Goal: Task Accomplishment & Management: Manage account settings

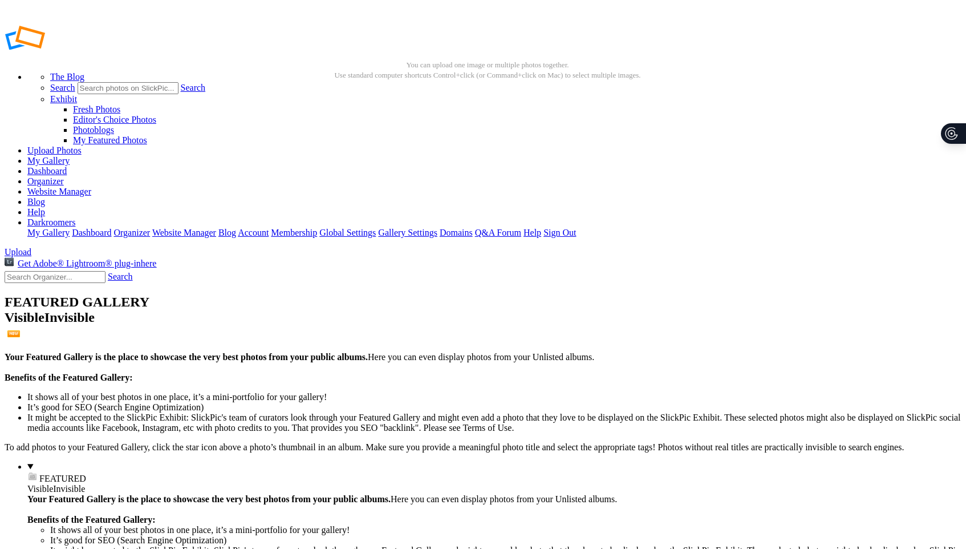
click at [723, 185] on td "Sort Ascending" at bounding box center [717, 189] width 52 height 10
click at [733, 200] on td "Sort Descending" at bounding box center [719, 205] width 57 height 10
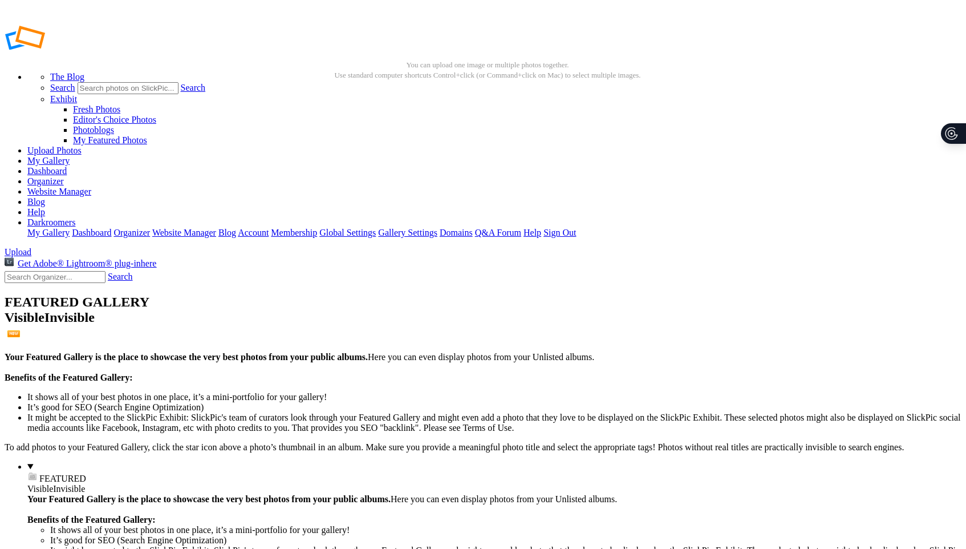
type input "Old Seattle"
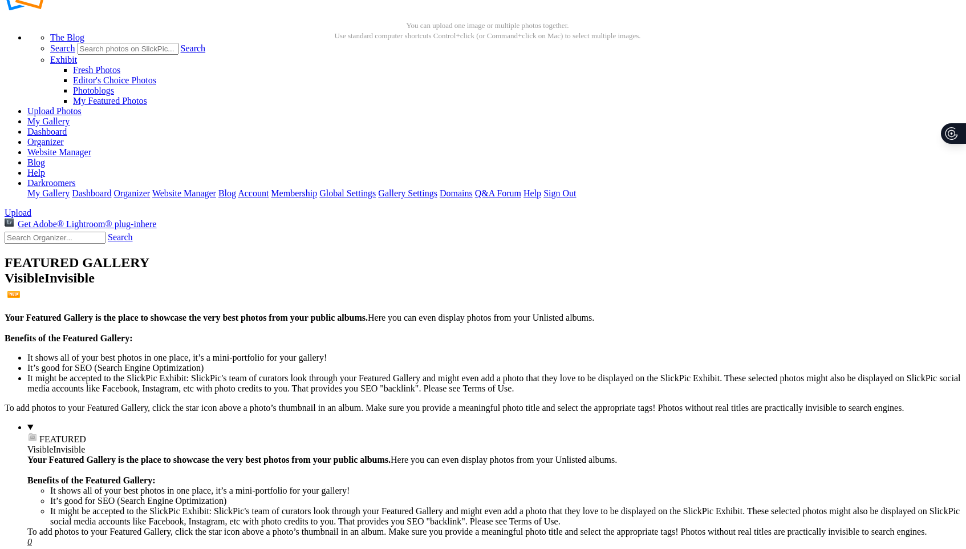
scroll to position [41, 0]
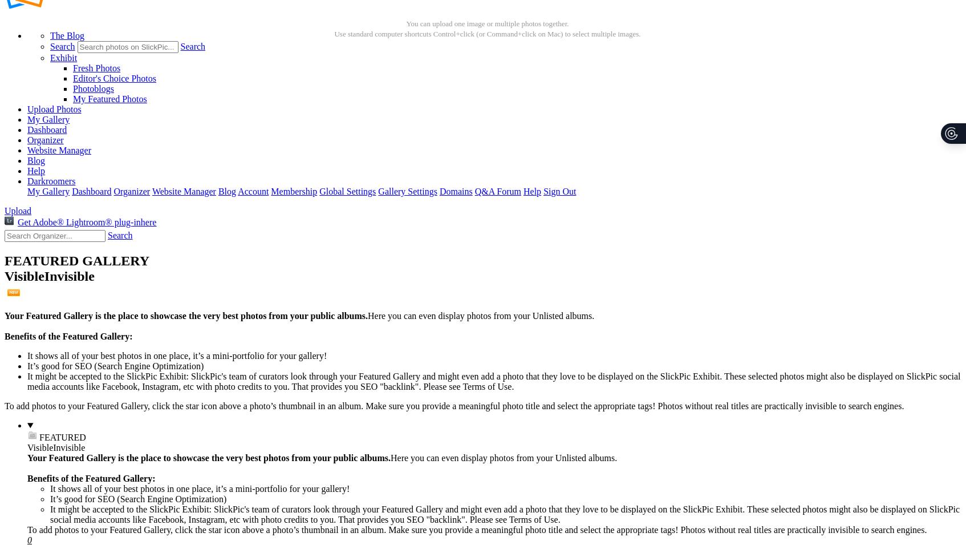
type input "In the Field"
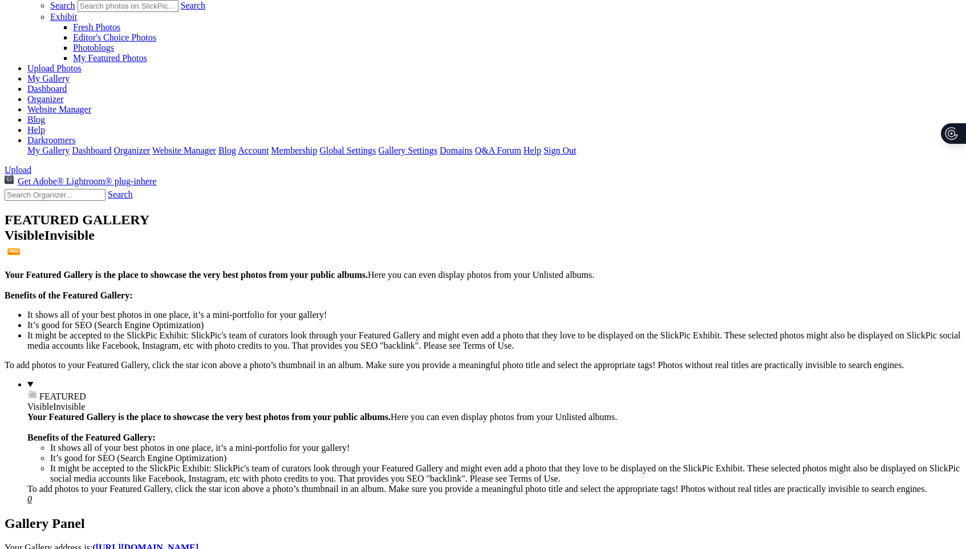
scroll to position [92, 0]
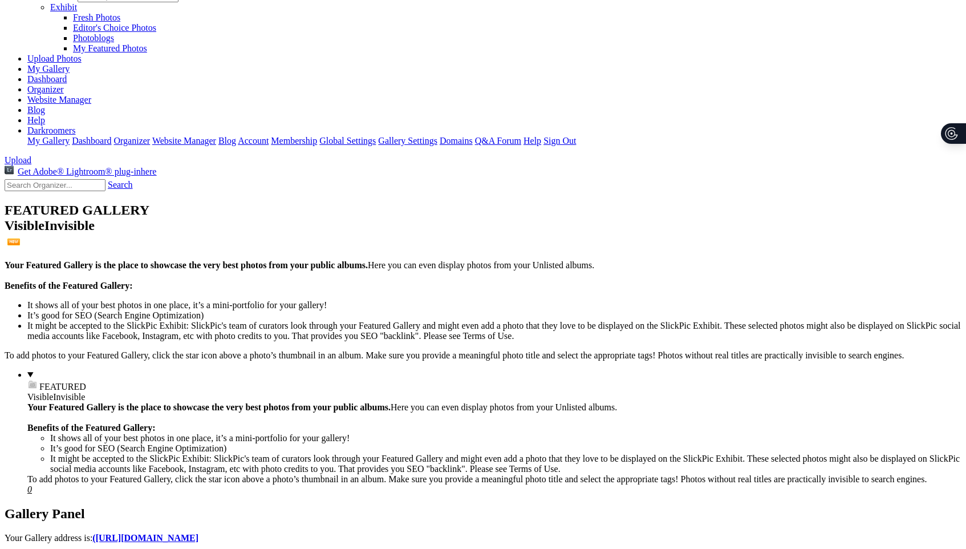
type input "Ramshackle"
type input "Abandonded Dreams"
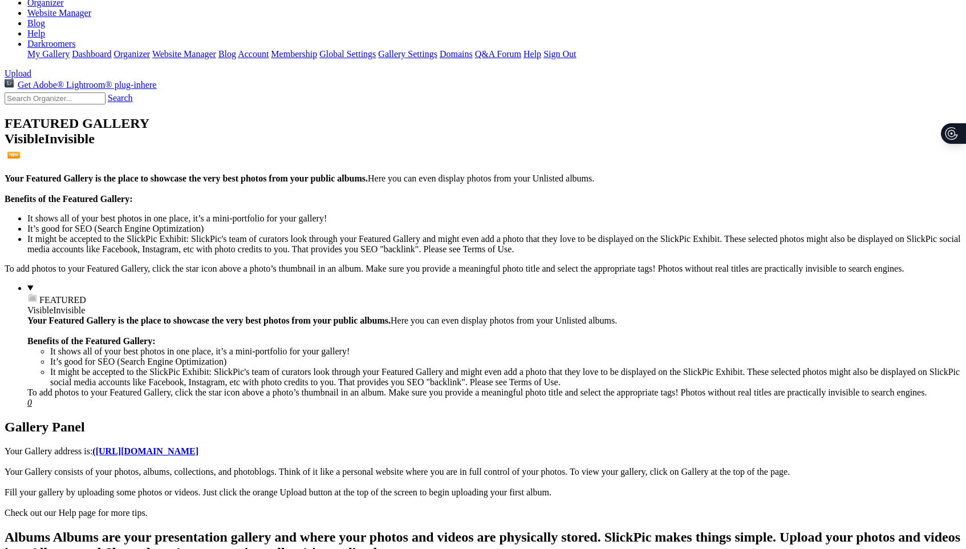
type input "Razor Sharp"
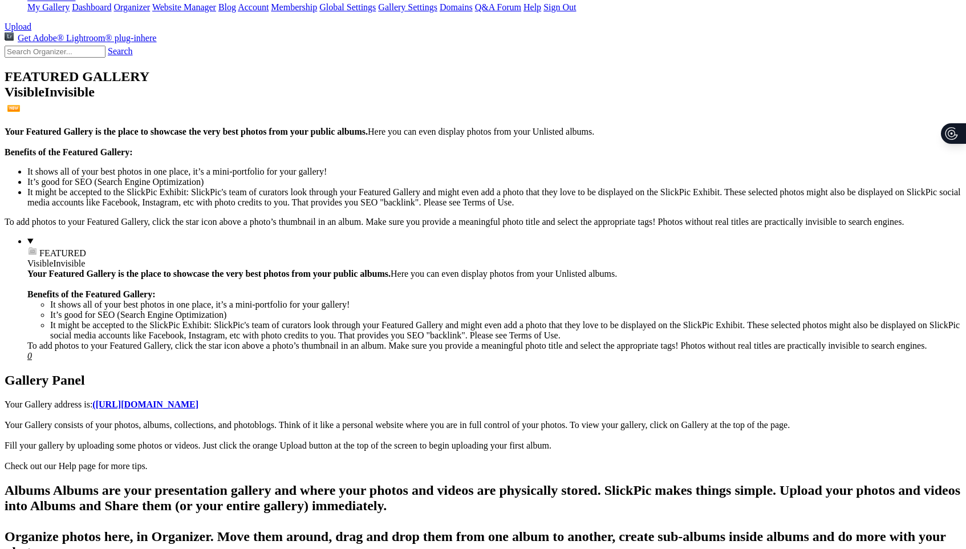
scroll to position [230, 0]
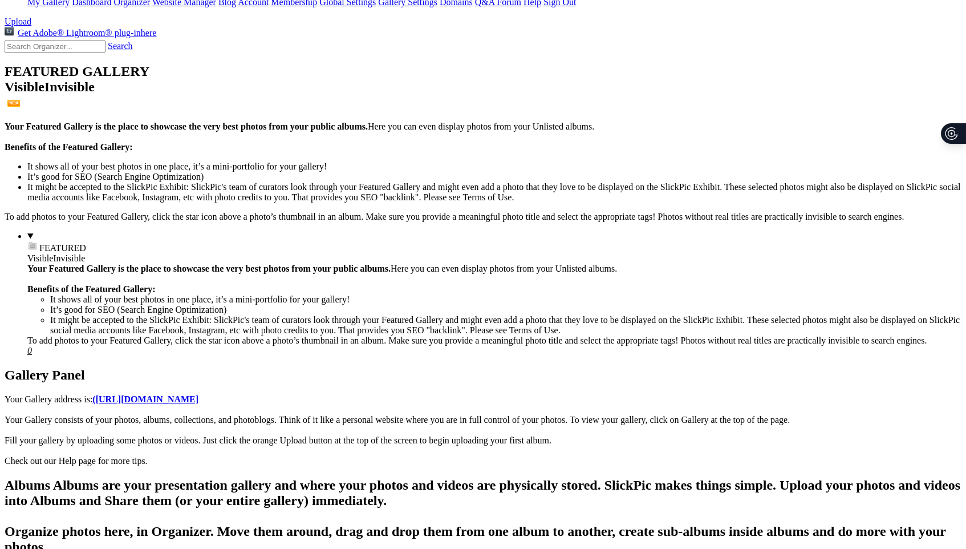
type input "Forgotten in the Shadows"
type input "False Stairway"
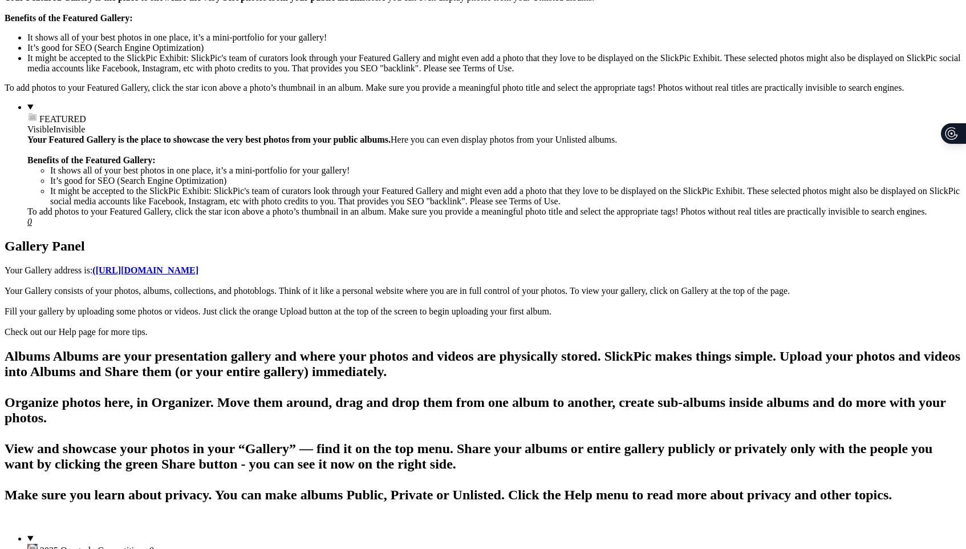
scroll to position [389, 0]
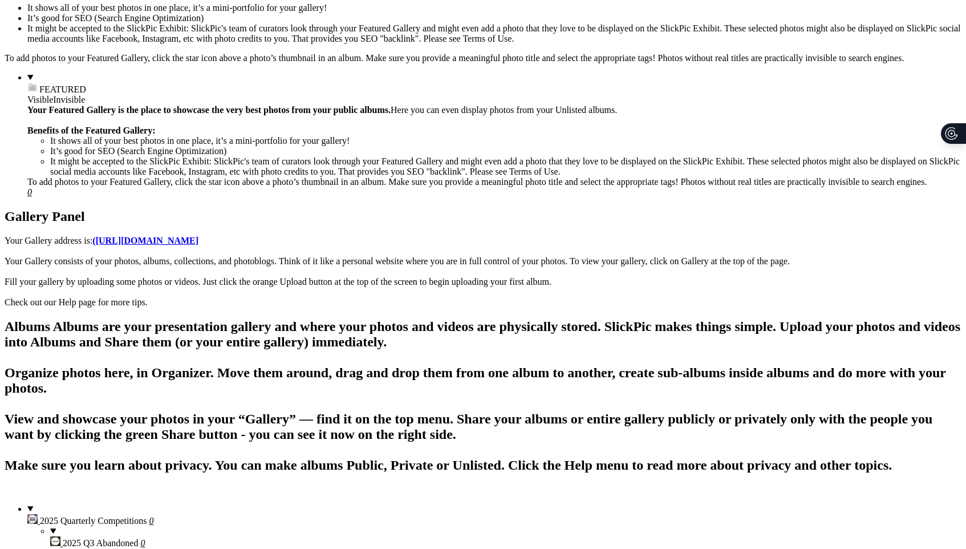
type input "In the Shadow of Forgotten Harvests"
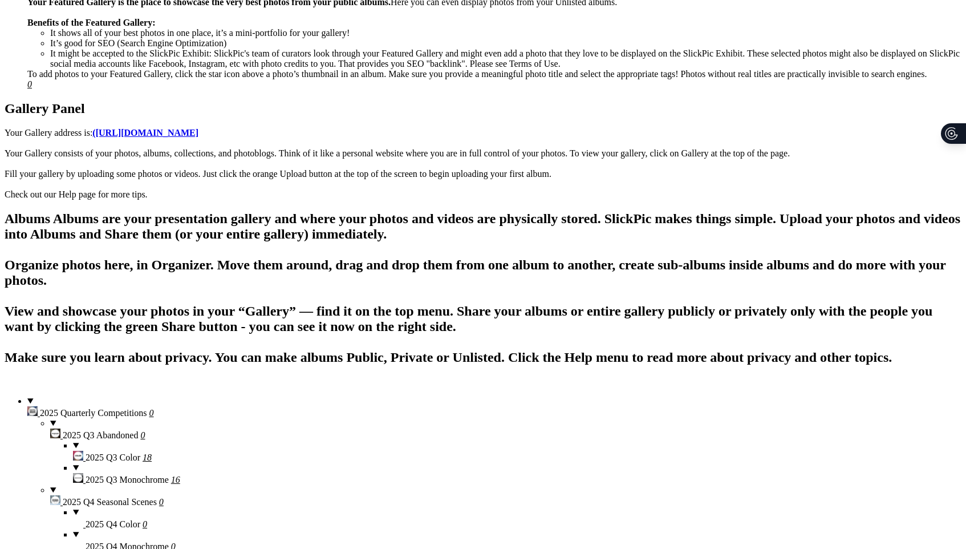
scroll to position [500, 0]
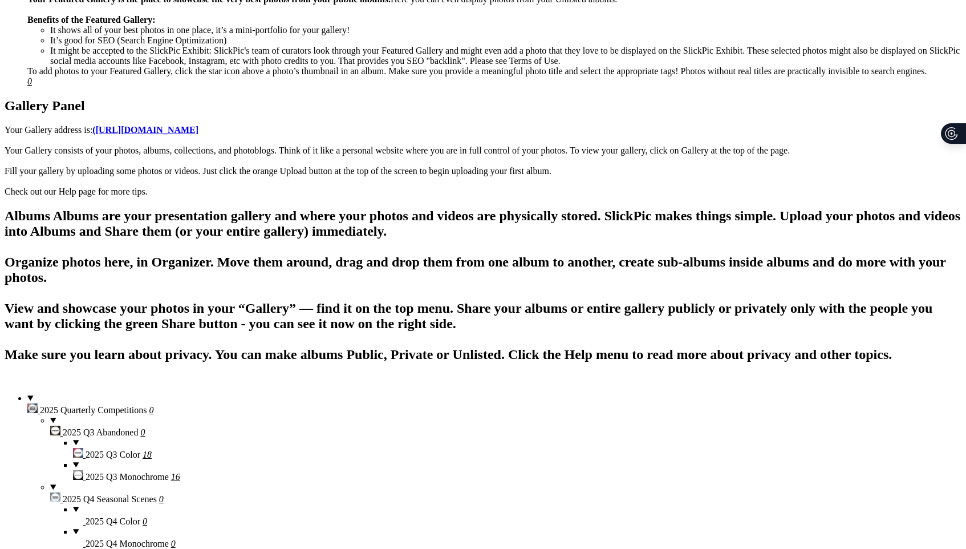
type input "Seen Better Days"
type input "Where Gold Once Ruled"
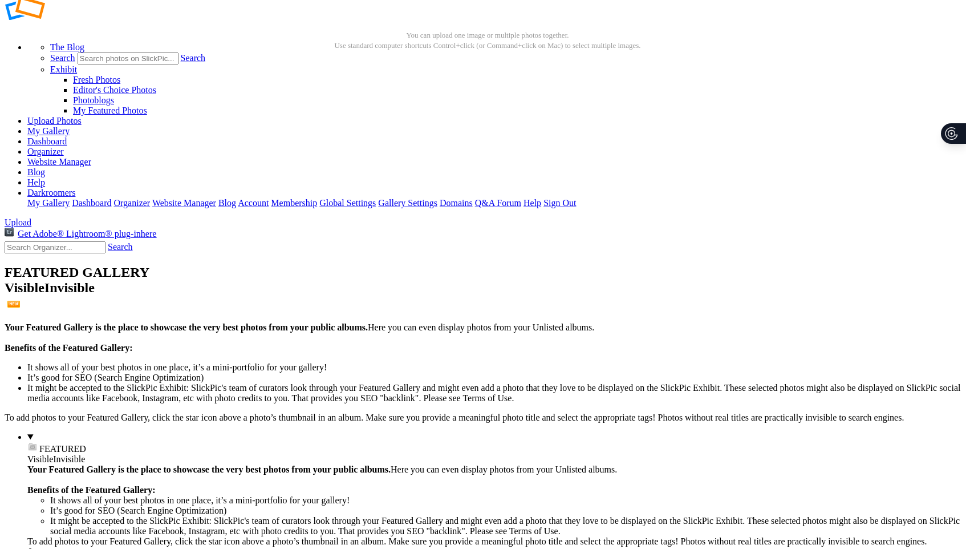
scroll to position [0, 0]
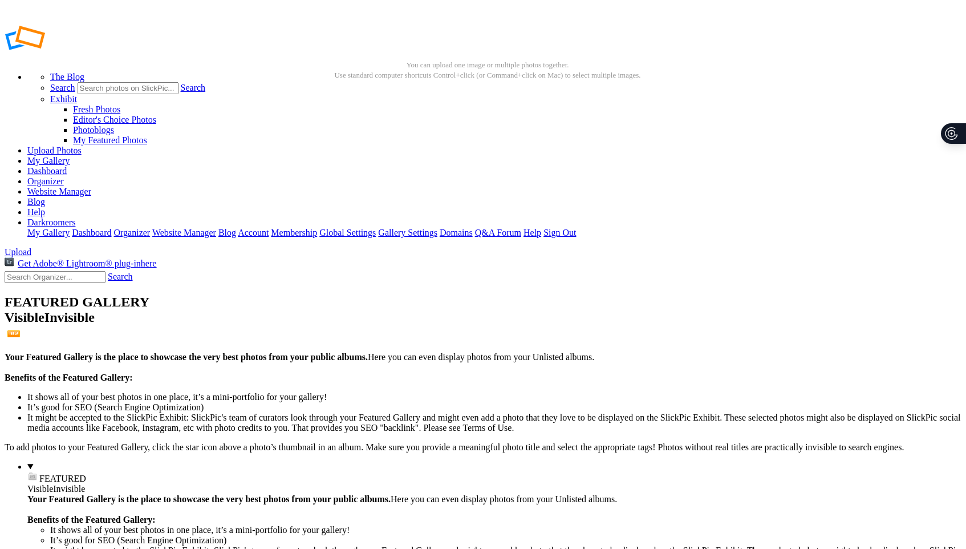
drag, startPoint x: 258, startPoint y: 277, endPoint x: 204, endPoint y: 273, distance: 54.3
drag, startPoint x: 260, startPoint y: 278, endPoint x: 199, endPoint y: 274, distance: 61.1
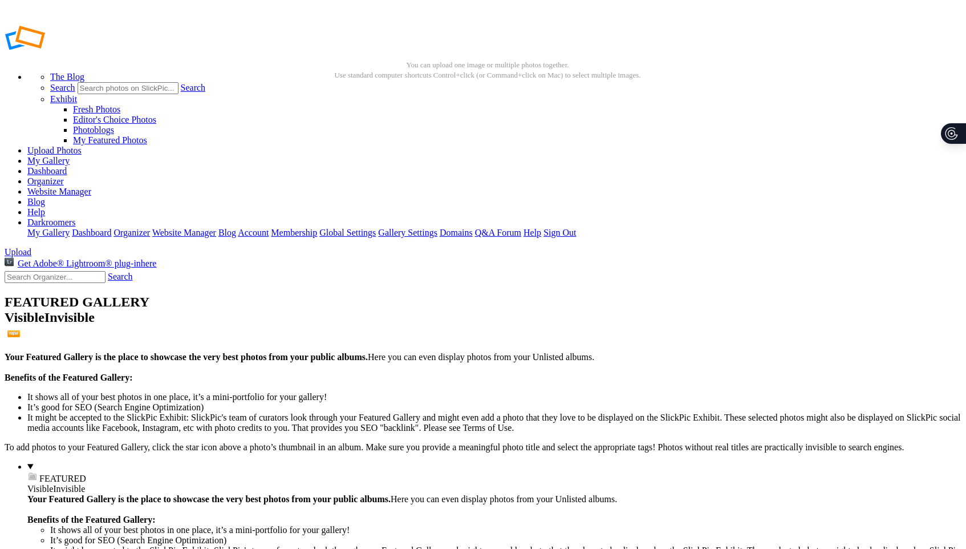
type input "I"
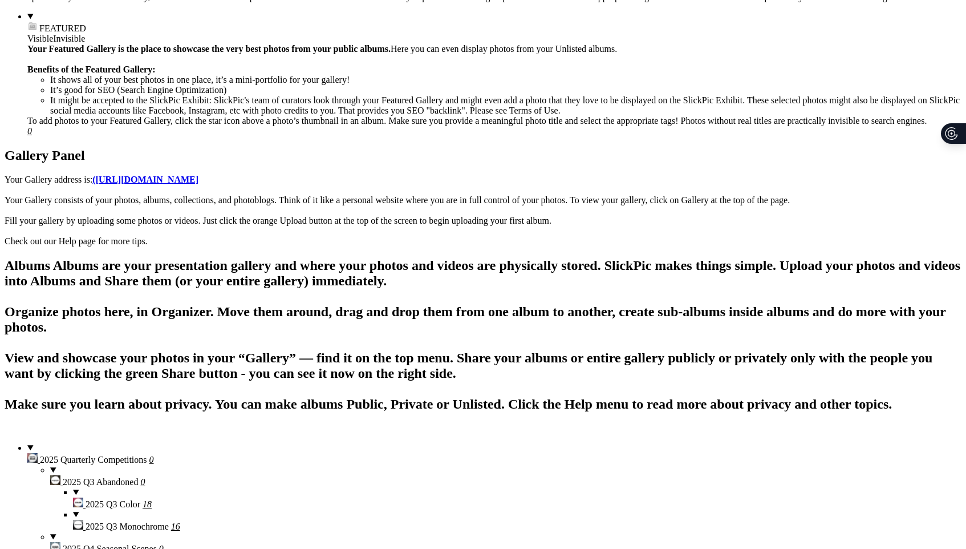
scroll to position [462, 0]
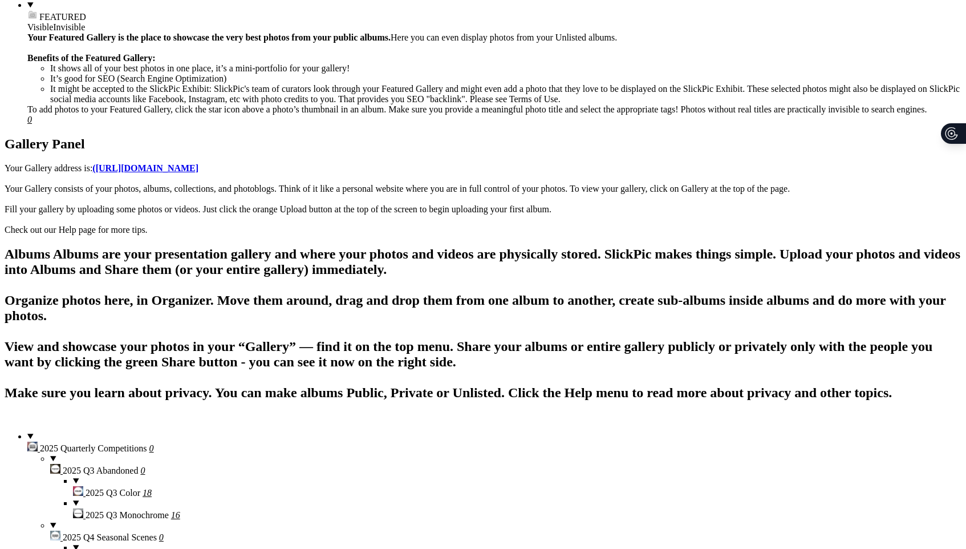
type input "I"
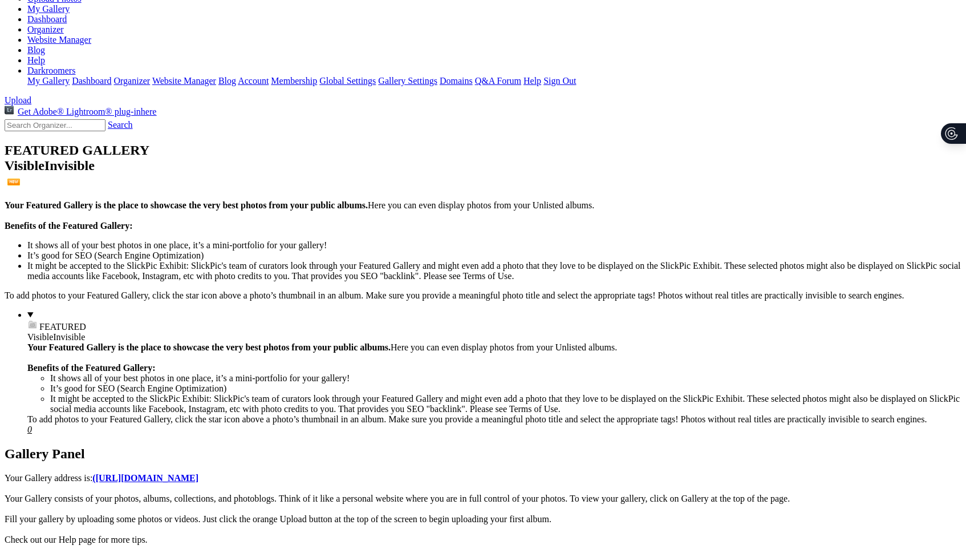
scroll to position [0, 0]
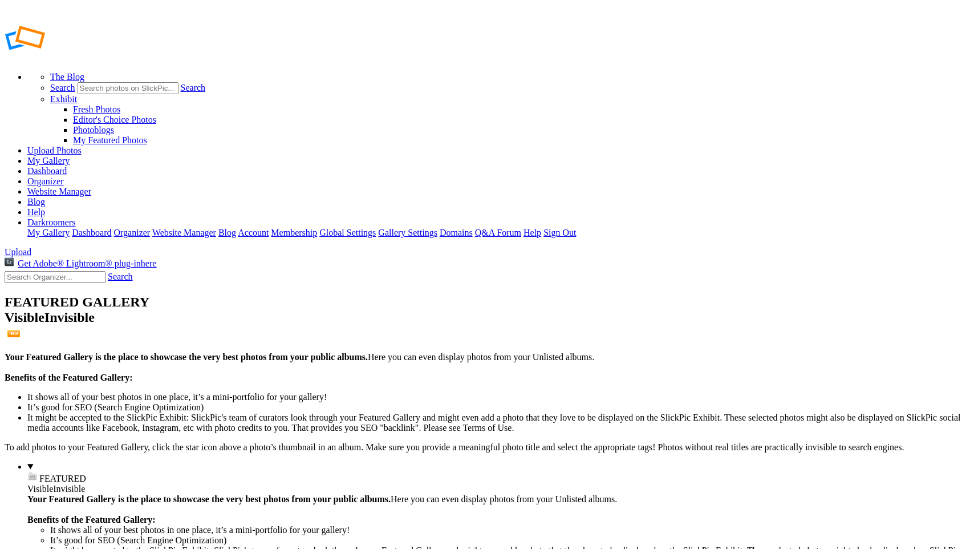
type input "2025 Q3 Monochrome"
type input "SaveStarlight"
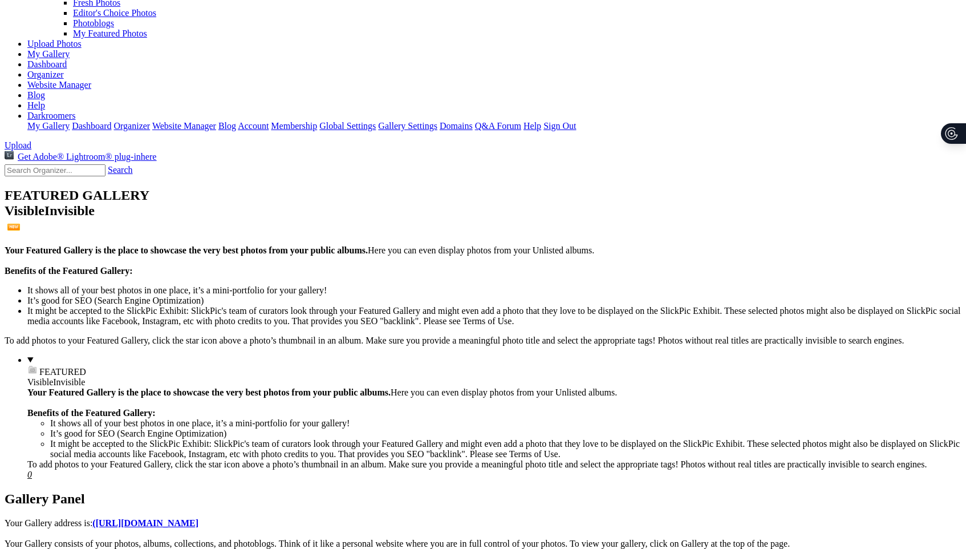
scroll to position [109, 0]
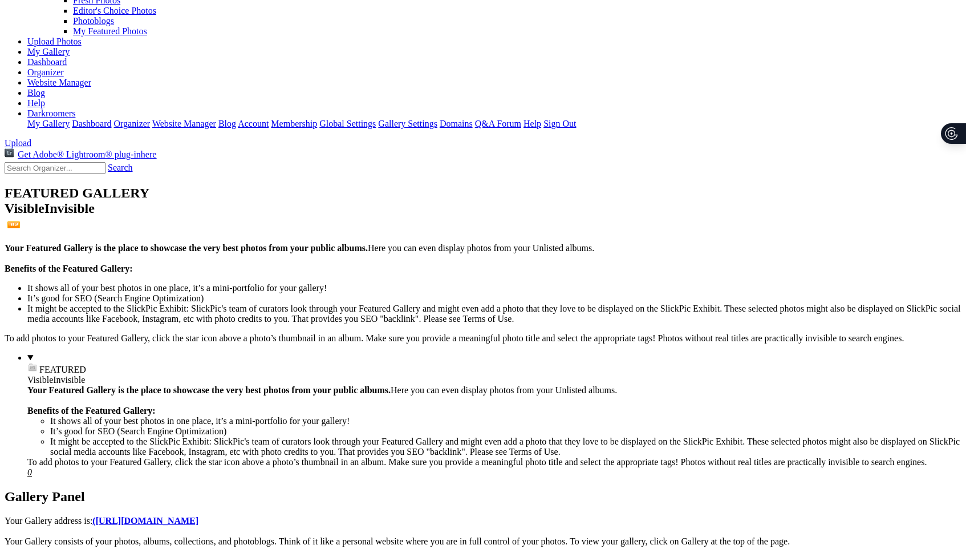
type input "Special_Delivery"
type input "Where the Past Still Stands"
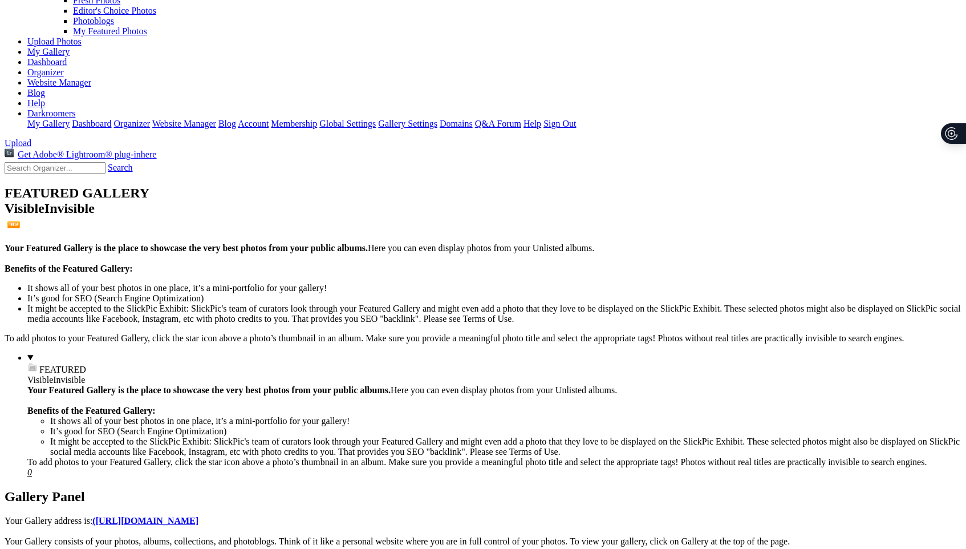
type input "The Road From Bodie"
type input "Lonely Sierra"
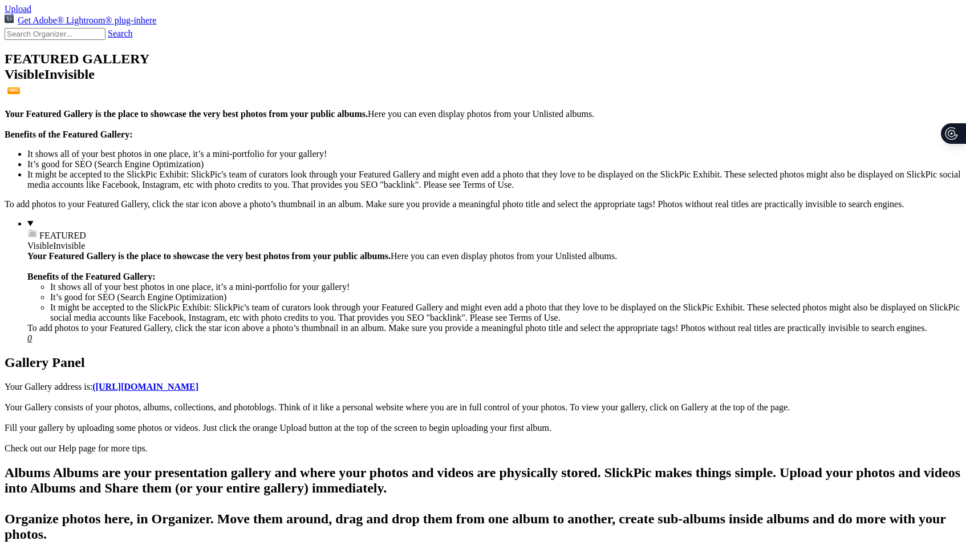
scroll to position [245, 0]
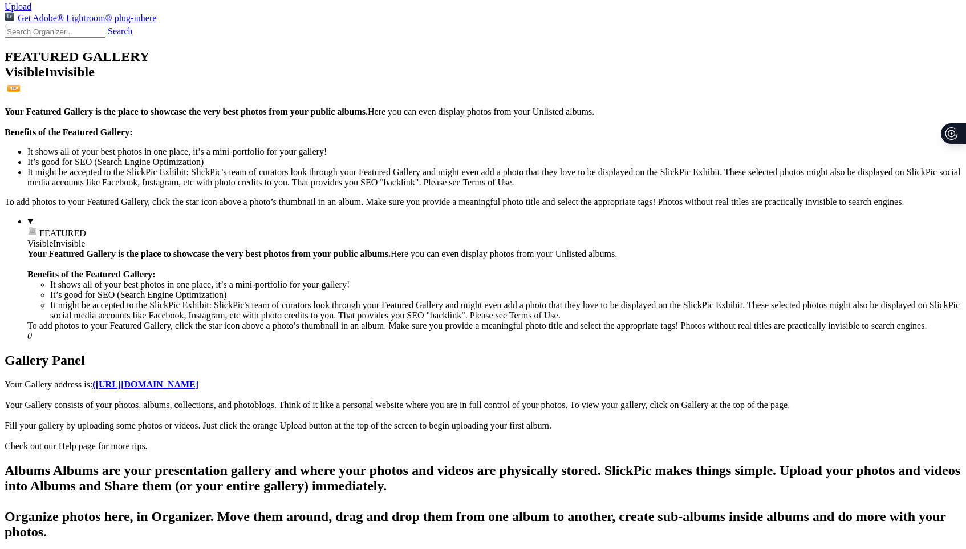
type input "US 395"
type input "In Another Life"
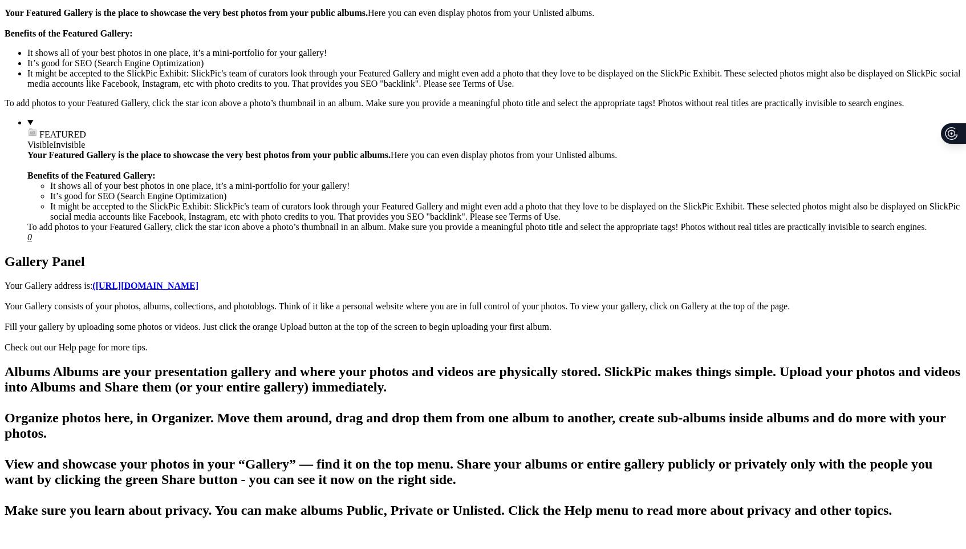
scroll to position [354, 0]
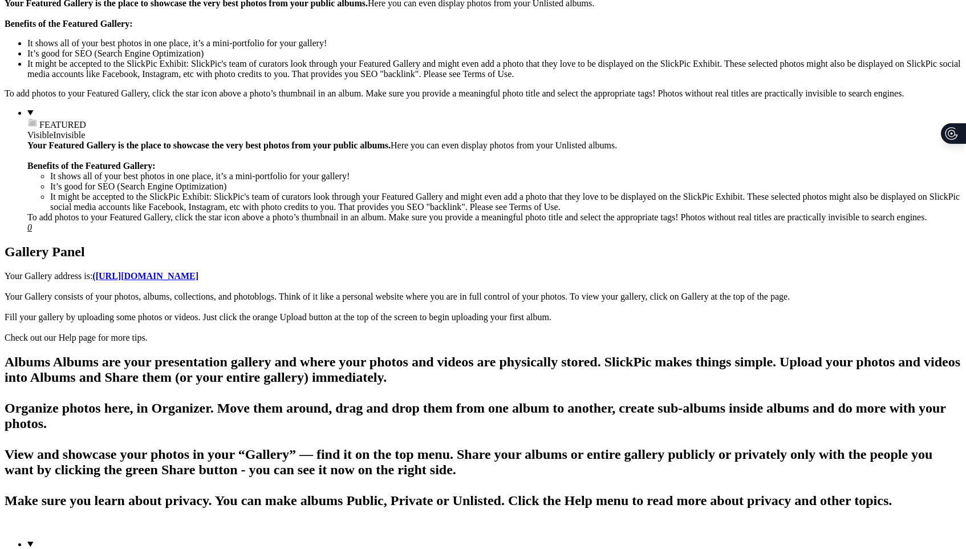
type input "Evaporated Memories"
type input "Under the street"
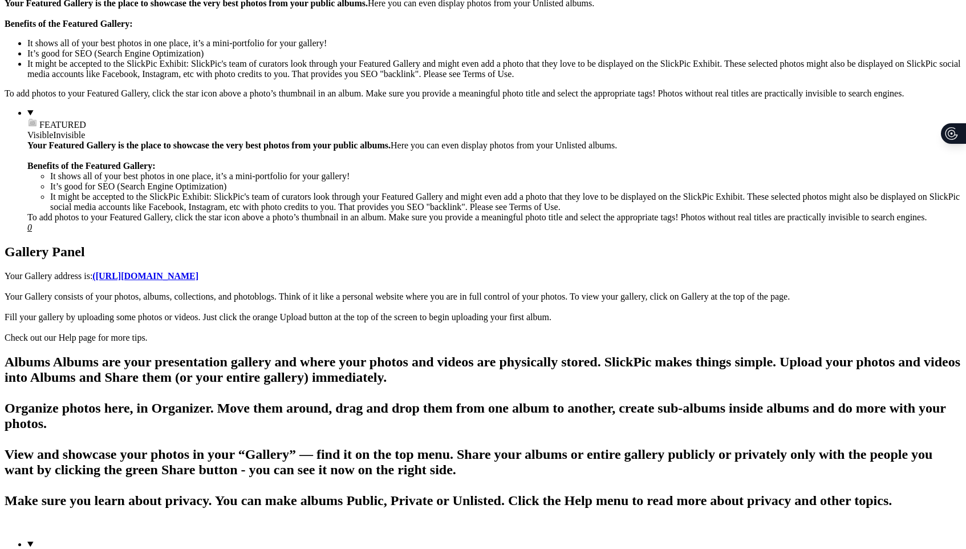
type input "Bath anyone"
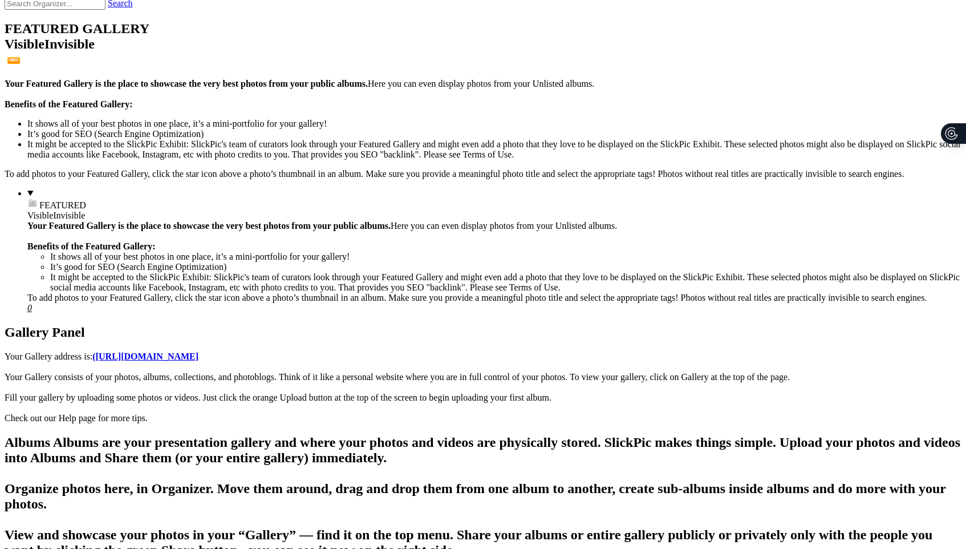
scroll to position [0, 0]
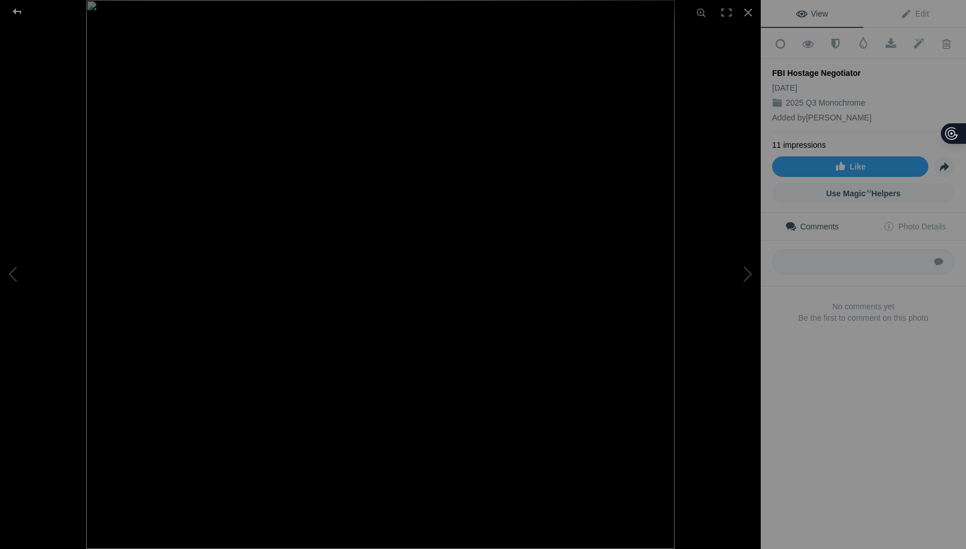
click at [21, 12] on div at bounding box center [17, 11] width 41 height 23
